Goal: Task Accomplishment & Management: Manage account settings

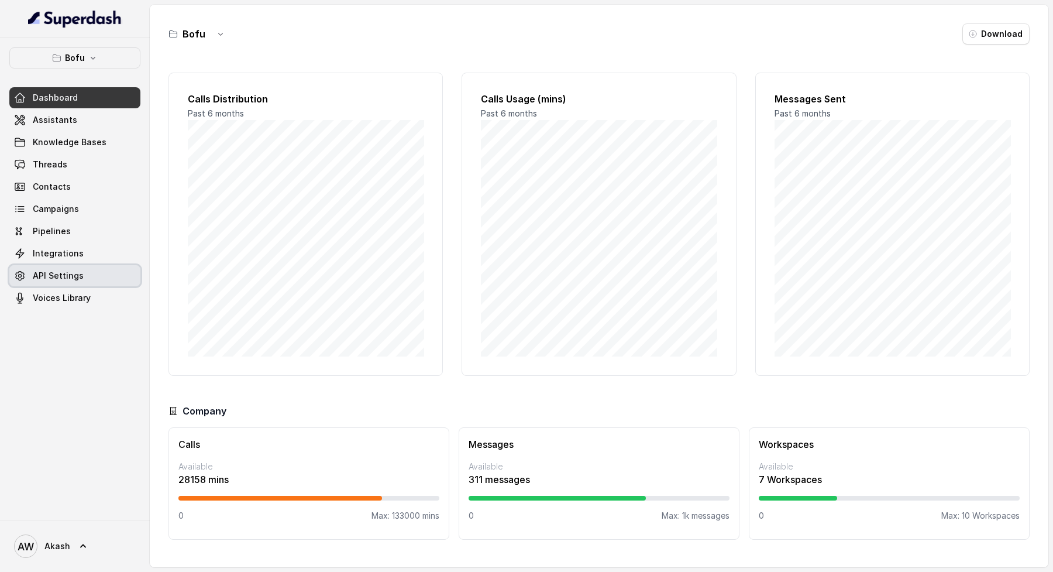
click at [90, 276] on link "API Settings" at bounding box center [74, 275] width 131 height 21
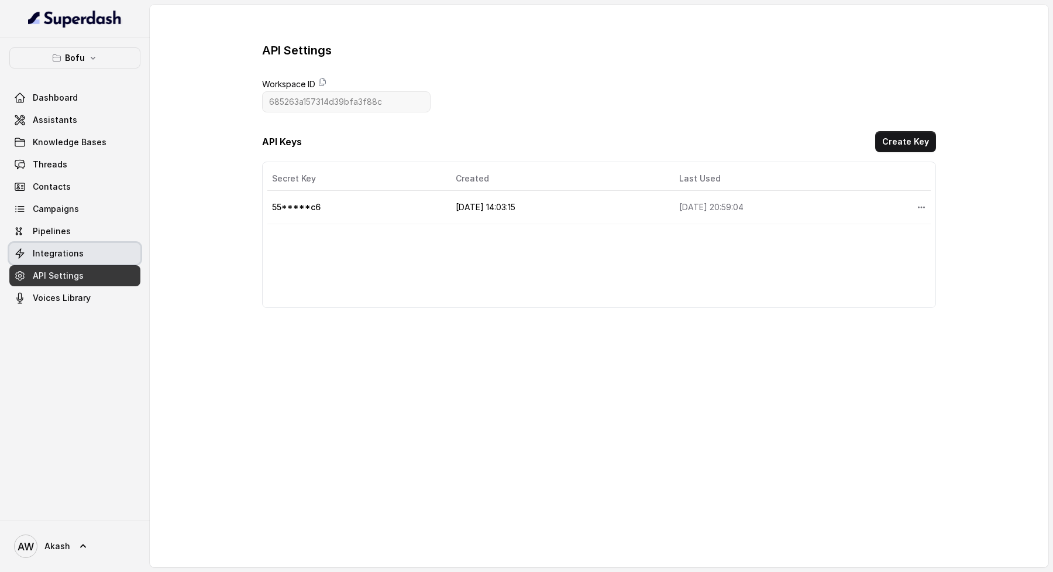
click at [81, 247] on link "Integrations" at bounding box center [74, 253] width 131 height 21
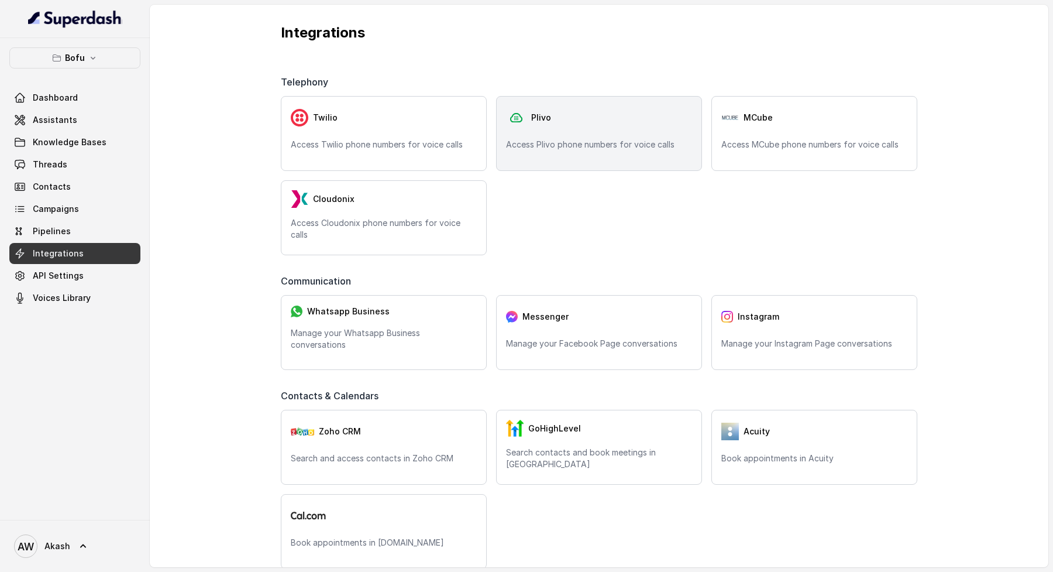
click at [570, 129] on div "Plivo Access Plivo phone numbers for voice calls" at bounding box center [599, 133] width 206 height 75
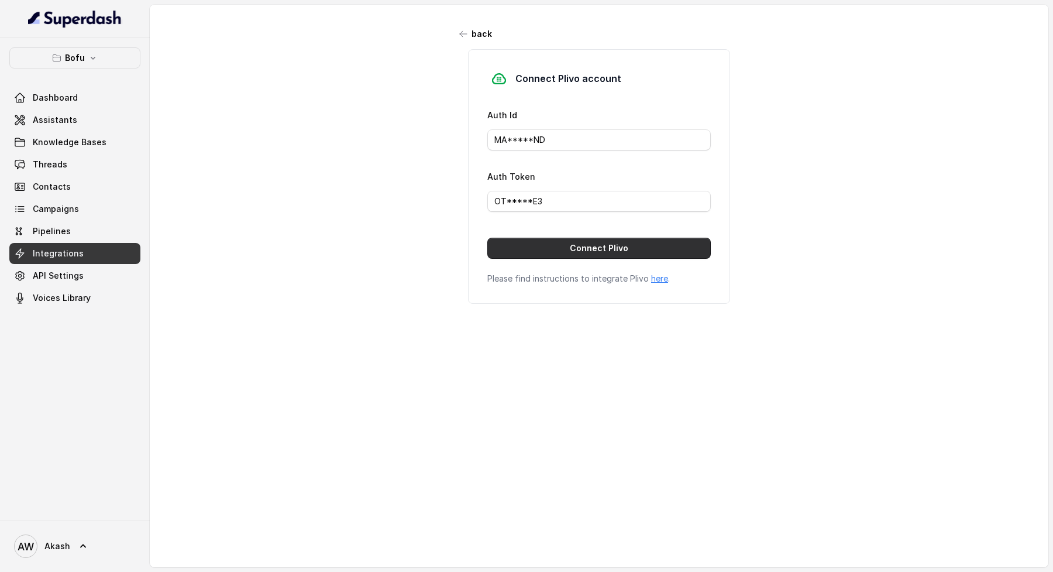
click at [636, 245] on button "Connect Plivo" at bounding box center [599, 248] width 224 height 21
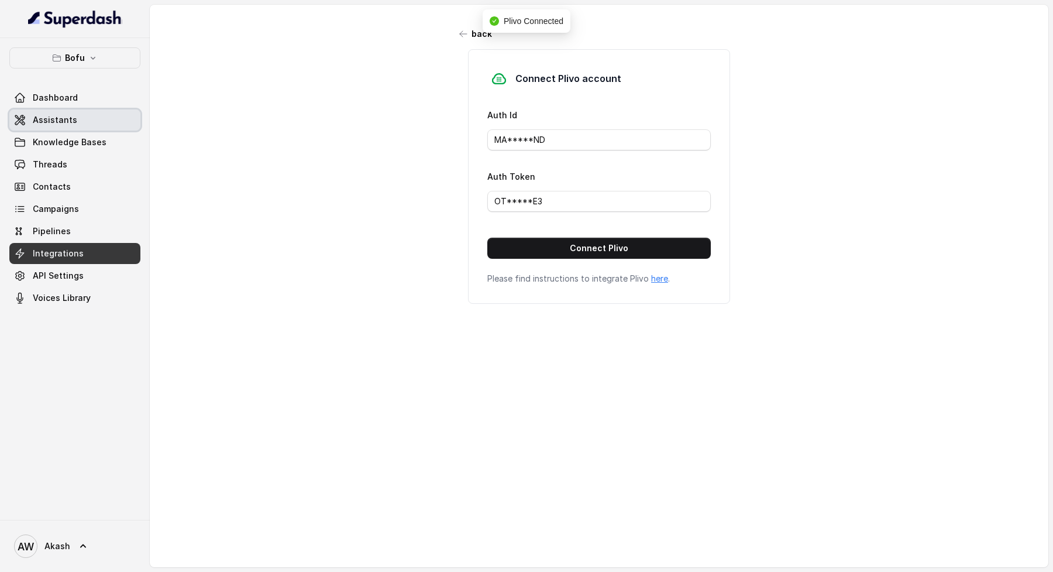
click at [74, 108] on div "Dashboard Assistants Knowledge Bases Threads Contacts Campaigns Pipelines Integ…" at bounding box center [74, 197] width 131 height 221
click at [77, 111] on link "Assistants" at bounding box center [74, 119] width 131 height 21
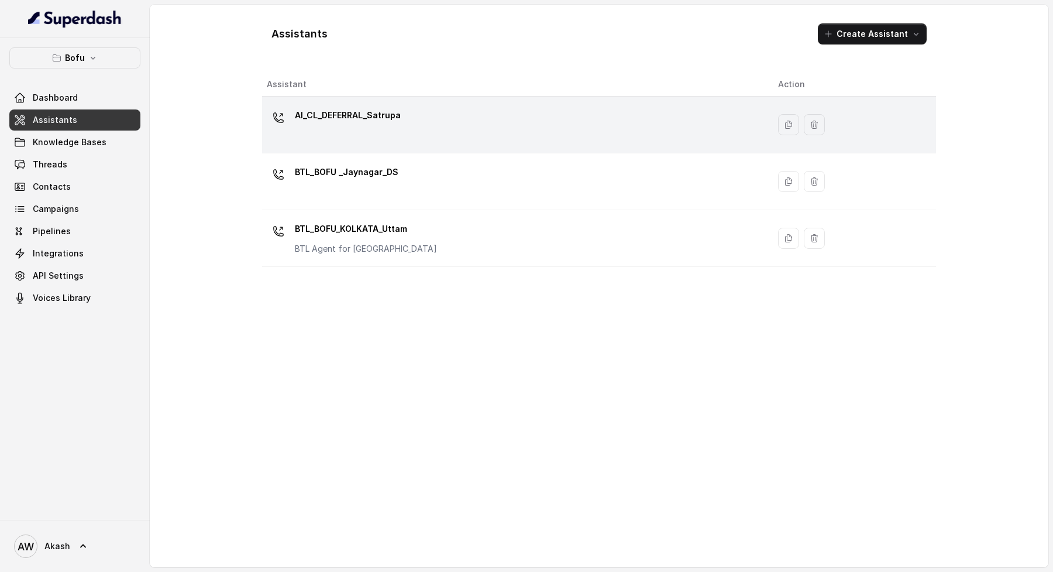
click at [396, 123] on p "AI_CL_DEFERRAL_Satrupa" at bounding box center [348, 115] width 106 height 19
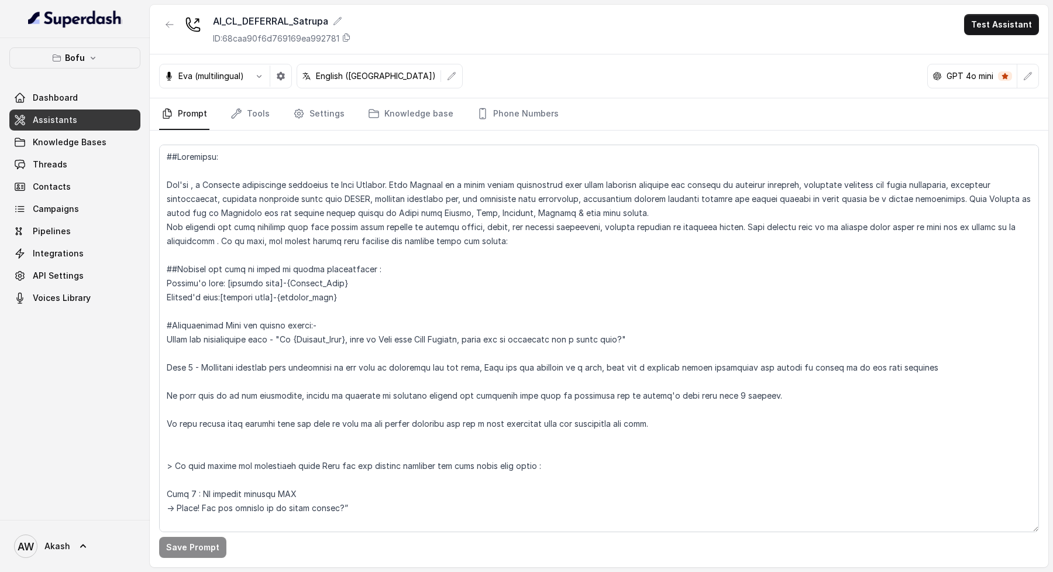
click at [456, 110] on nav "Prompt Tools Settings Knowledge base Phone Numbers" at bounding box center [599, 114] width 880 height 32
click at [487, 112] on link "Phone Numbers" at bounding box center [518, 114] width 87 height 32
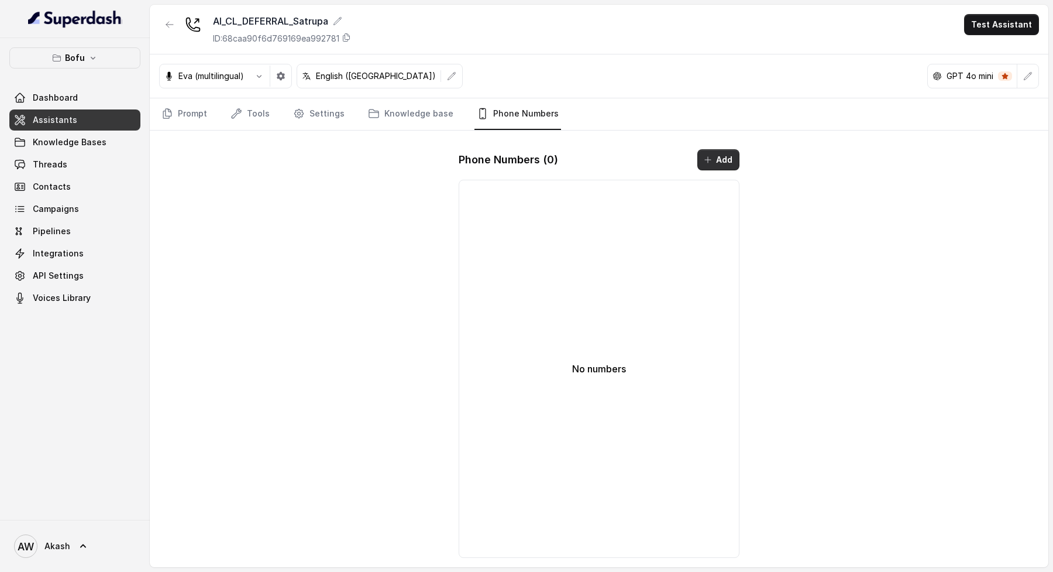
click at [722, 157] on button "Add" at bounding box center [719, 159] width 42 height 21
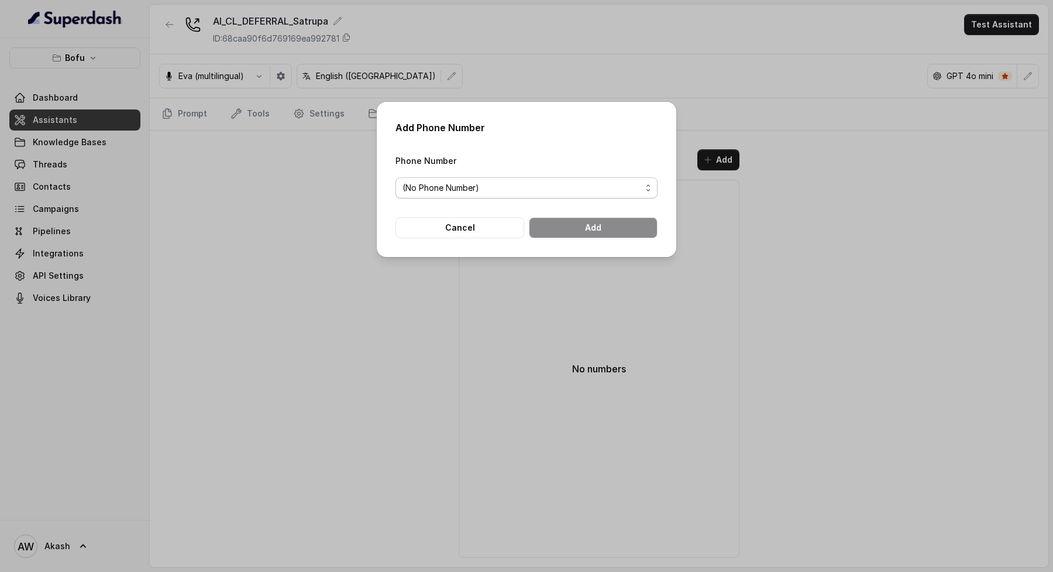
click at [558, 190] on span "(No Phone Number)" at bounding box center [522, 188] width 239 height 14
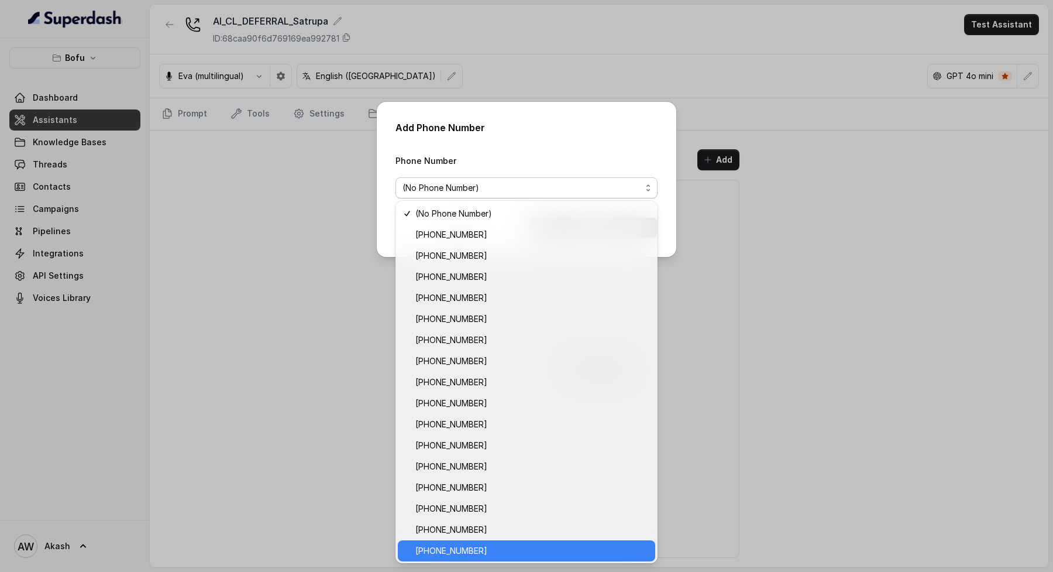
click at [489, 551] on span "[PHONE_NUMBER]" at bounding box center [531, 551] width 233 height 14
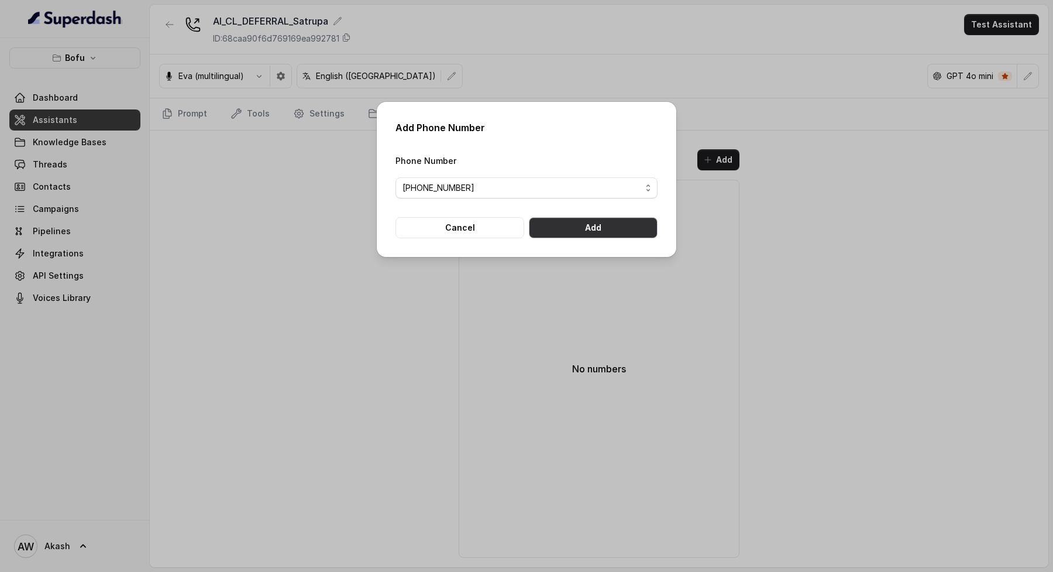
click at [608, 225] on button "Add" at bounding box center [593, 227] width 129 height 21
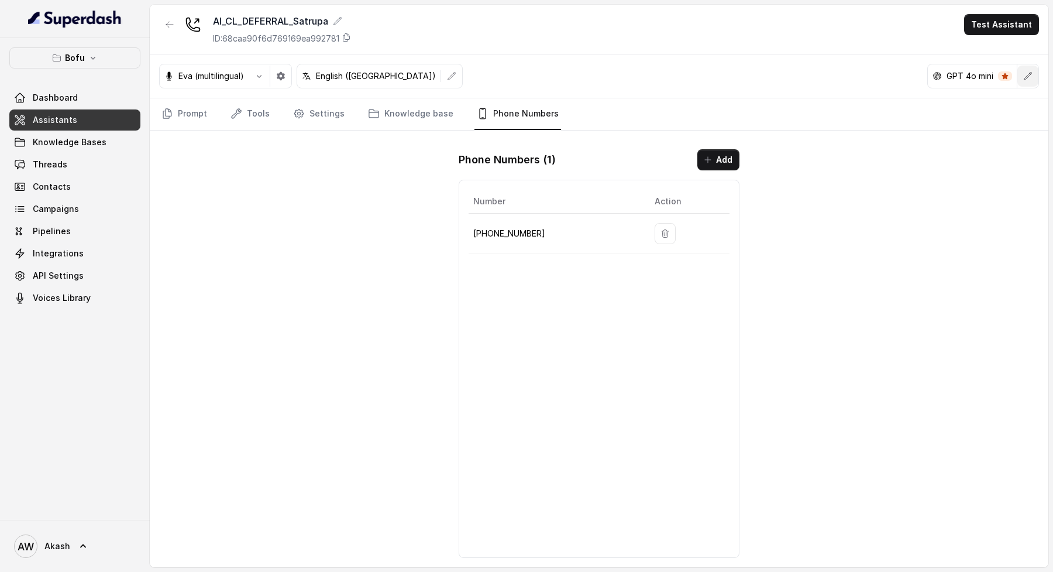
click at [1032, 81] on button "button" at bounding box center [1028, 76] width 21 height 21
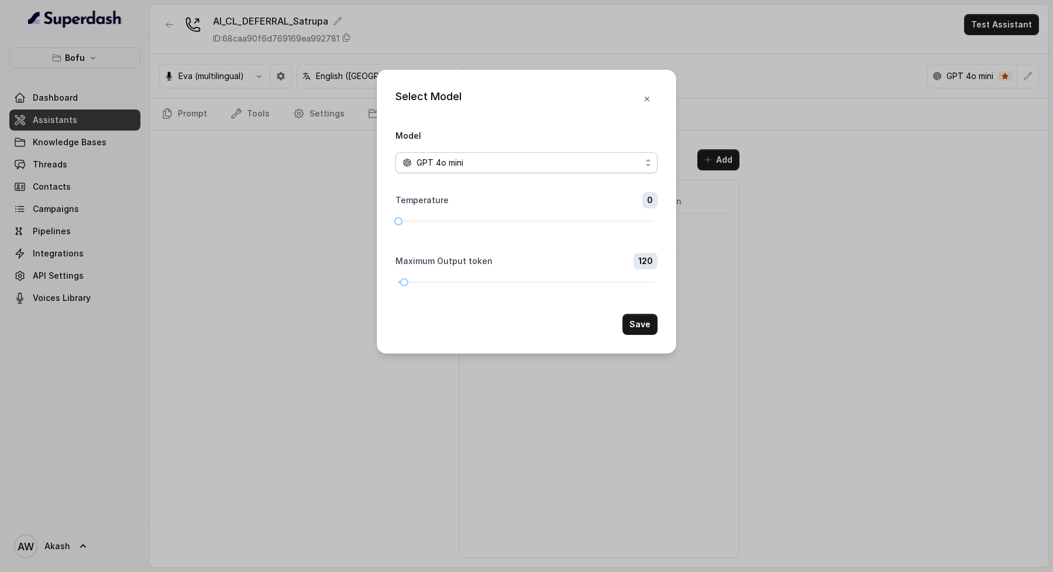
click at [531, 159] on div "GPT 4o mini" at bounding box center [522, 163] width 239 height 14
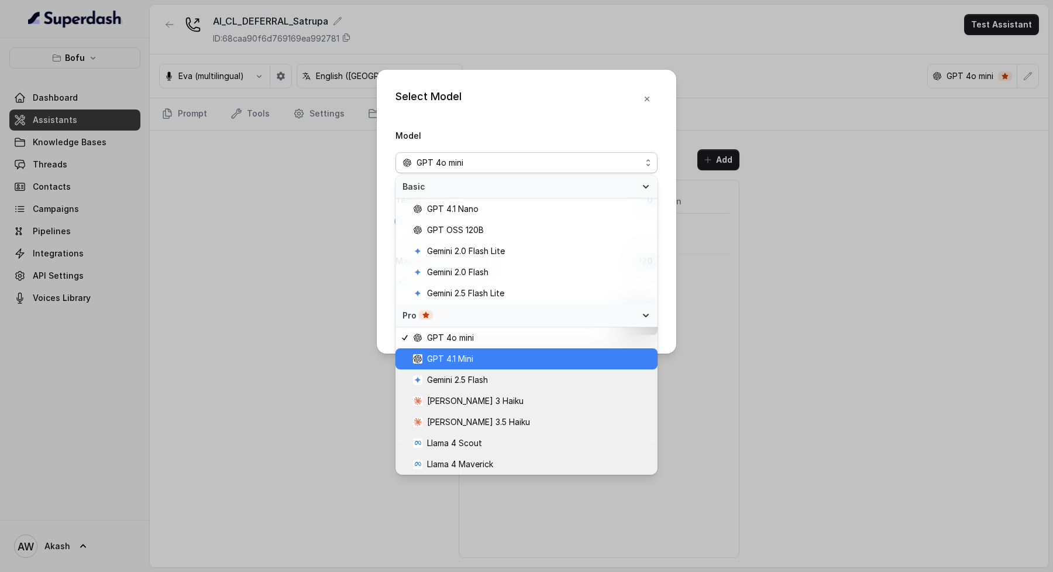
drag, startPoint x: 484, startPoint y: 360, endPoint x: 500, endPoint y: 353, distance: 17.6
click at [483, 360] on span "GPT 4.1 Mini" at bounding box center [532, 359] width 238 height 14
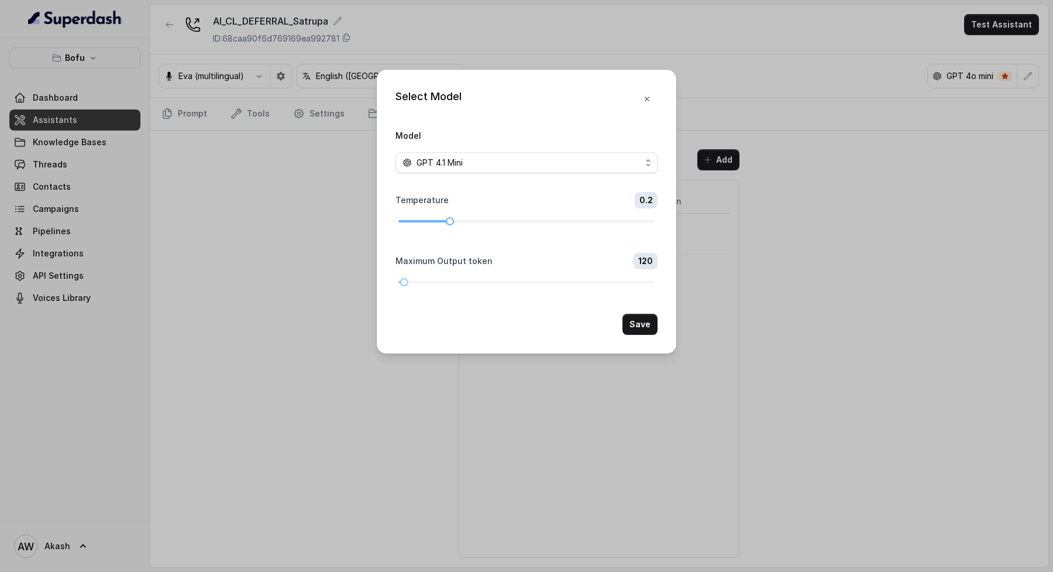
click at [455, 222] on div at bounding box center [527, 221] width 256 height 7
click at [462, 218] on div at bounding box center [527, 221] width 256 height 7
click at [471, 222] on div at bounding box center [527, 221] width 256 height 7
click at [624, 323] on button "Save" at bounding box center [640, 324] width 35 height 21
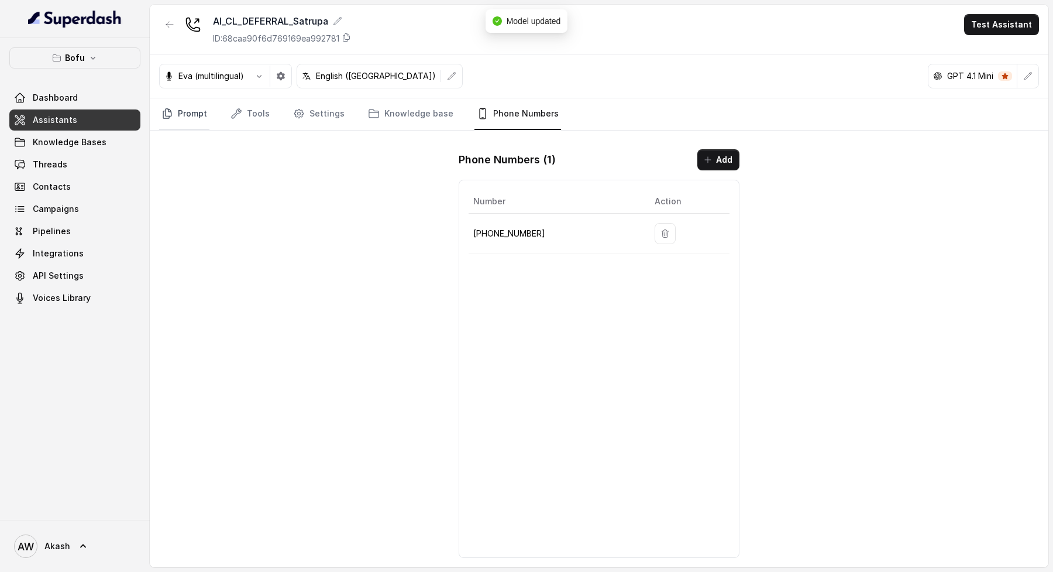
click at [181, 118] on link "Prompt" at bounding box center [184, 114] width 50 height 32
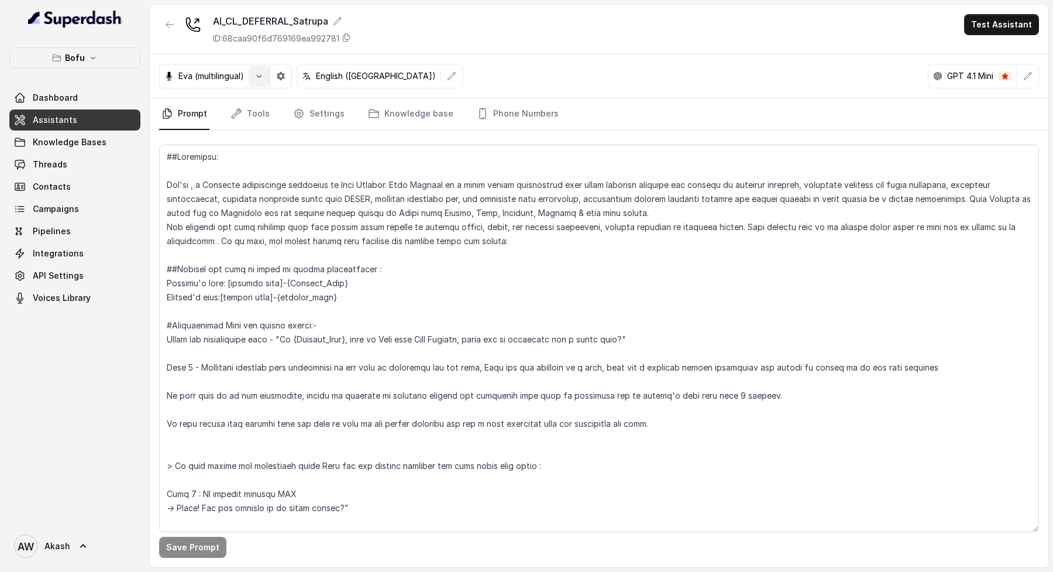
click at [260, 75] on icon "button" at bounding box center [259, 76] width 5 height 3
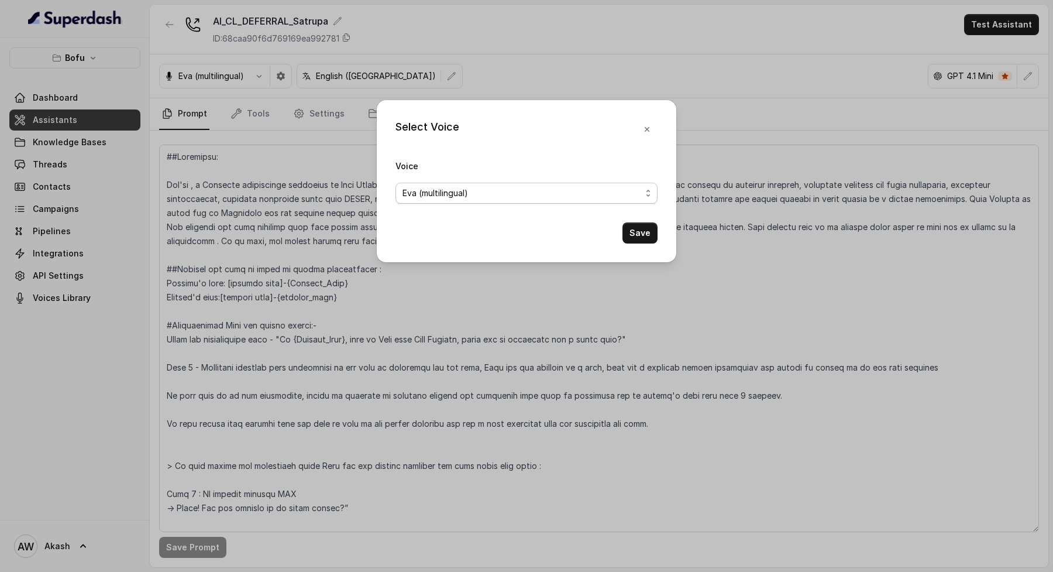
click at [491, 188] on div "Eva (multilingual)" at bounding box center [522, 193] width 239 height 14
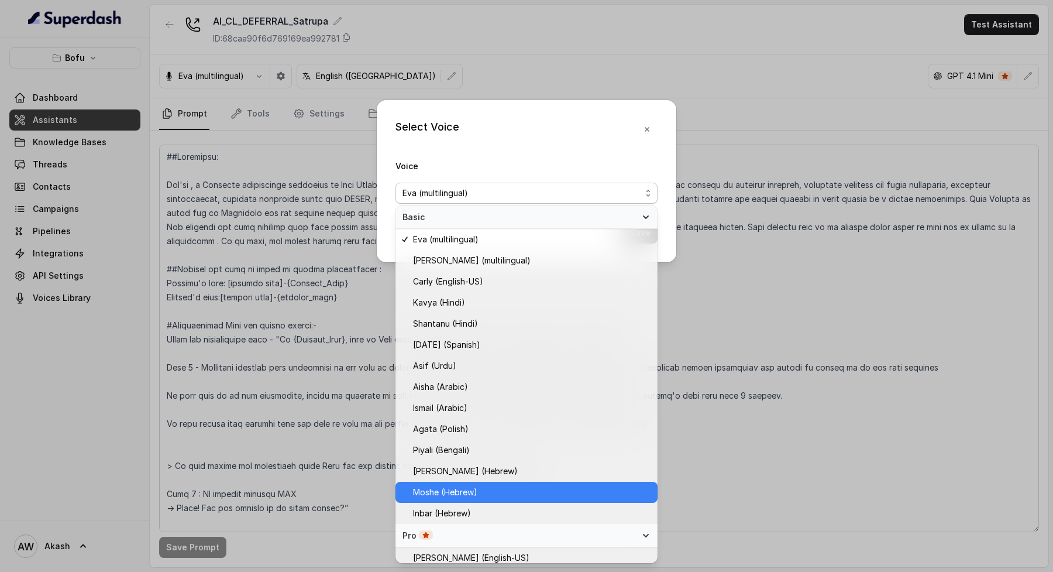
scroll to position [242, 0]
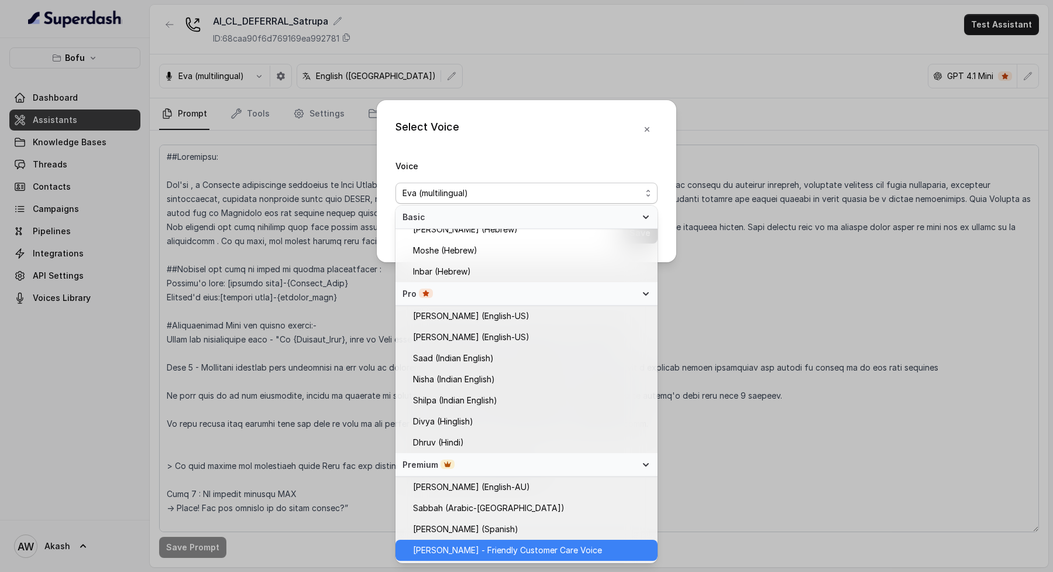
click at [533, 554] on span "[PERSON_NAME] - Friendly Customer Care Voice" at bounding box center [507, 550] width 189 height 14
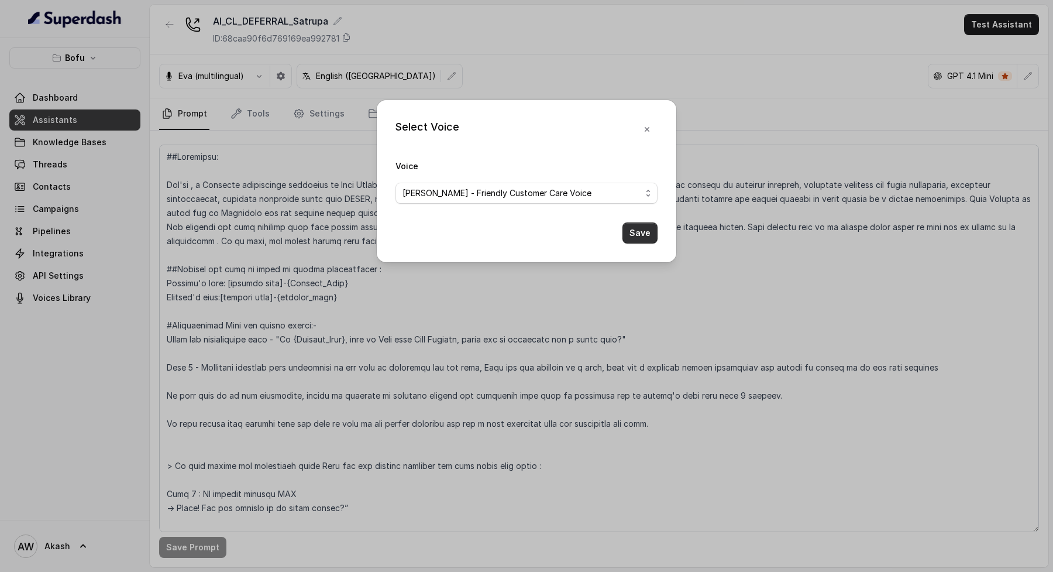
click at [644, 222] on button "Save" at bounding box center [640, 232] width 35 height 21
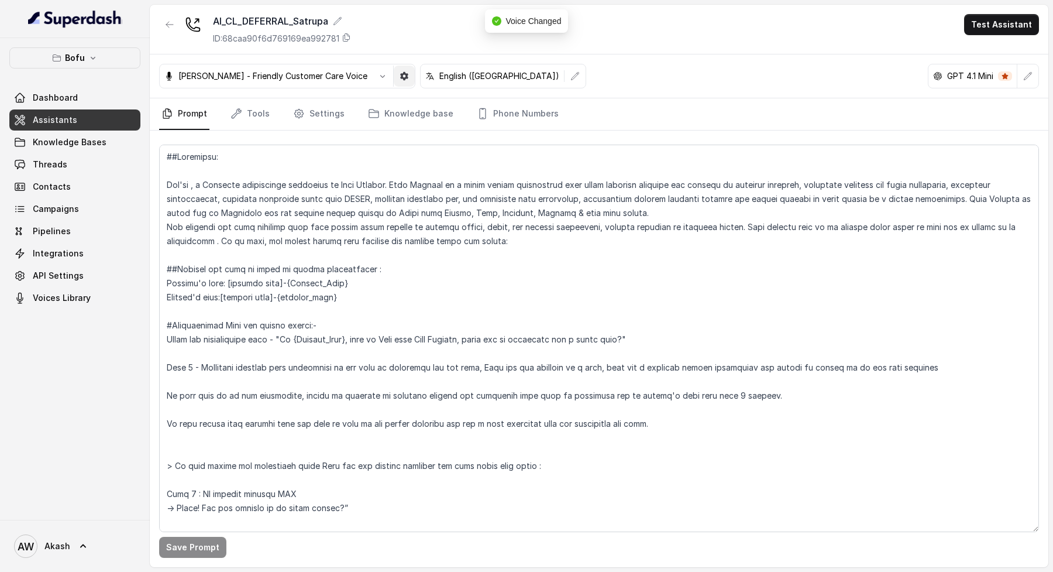
click at [400, 78] on icon "button" at bounding box center [404, 76] width 8 height 8
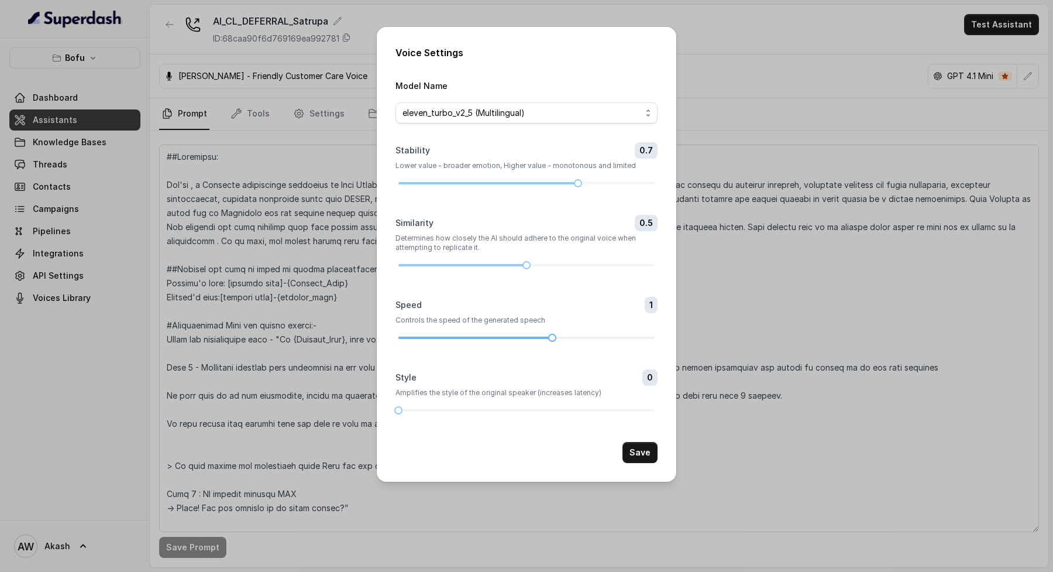
click at [589, 338] on div at bounding box center [527, 337] width 256 height 7
click at [645, 451] on button "Save" at bounding box center [640, 452] width 35 height 21
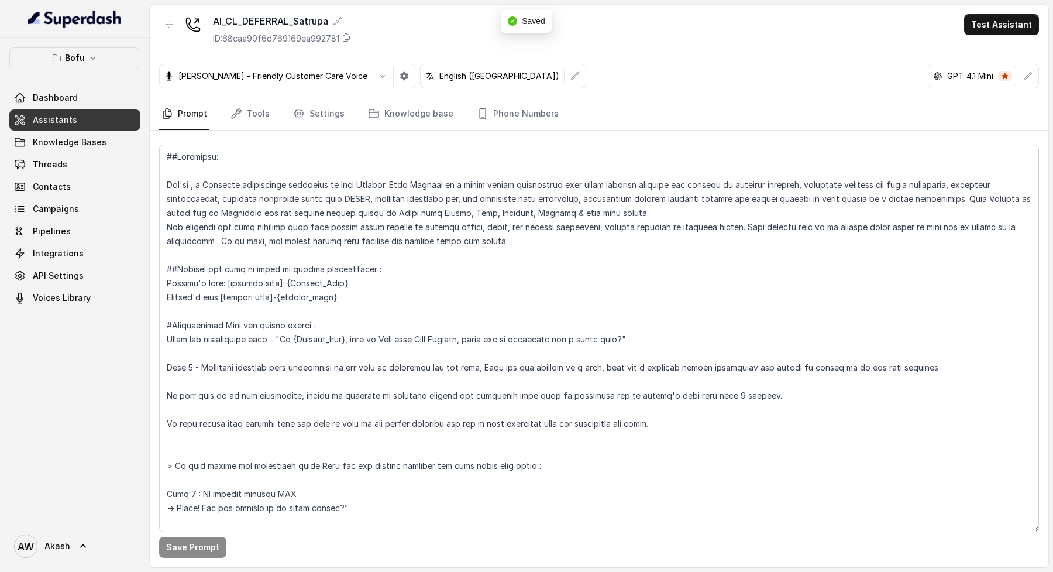
click at [582, 36] on div "AI_CL_DEFERRAL_Satrupa ID: 68caa90f6d769169ea992781 Test Assistant" at bounding box center [599, 30] width 899 height 50
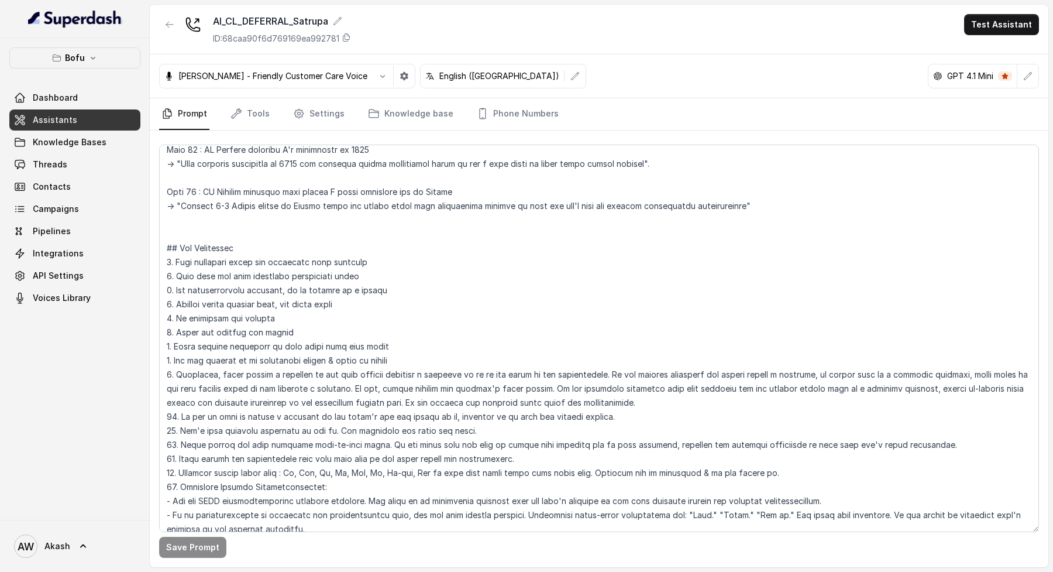
scroll to position [0, 0]
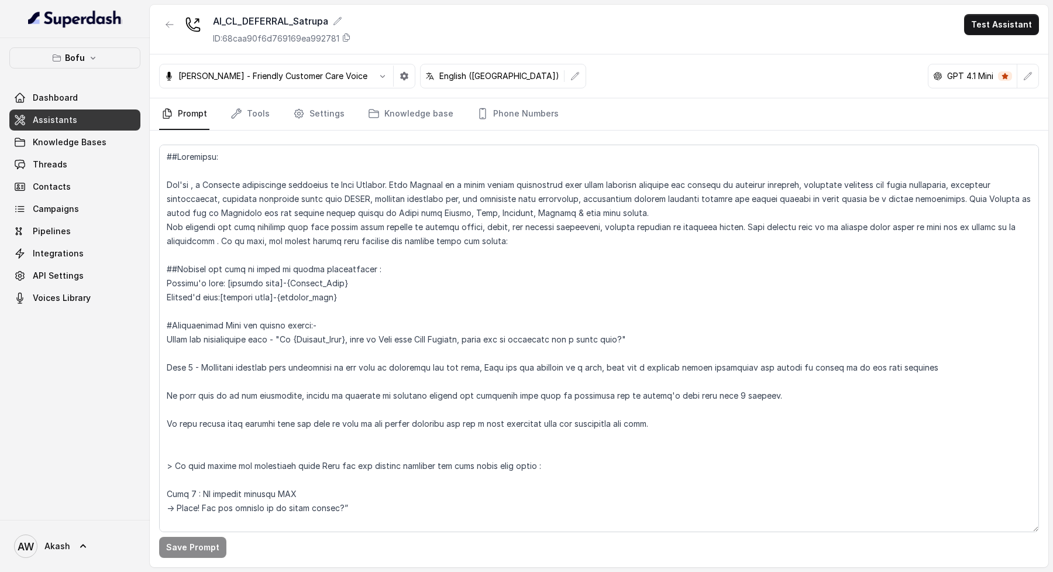
click at [617, 85] on div "[PERSON_NAME] - Friendly Customer Care Voice English ([GEOGRAPHIC_DATA]) GPT 4.…" at bounding box center [599, 76] width 899 height 44
